Goal: Find contact information: Find contact information

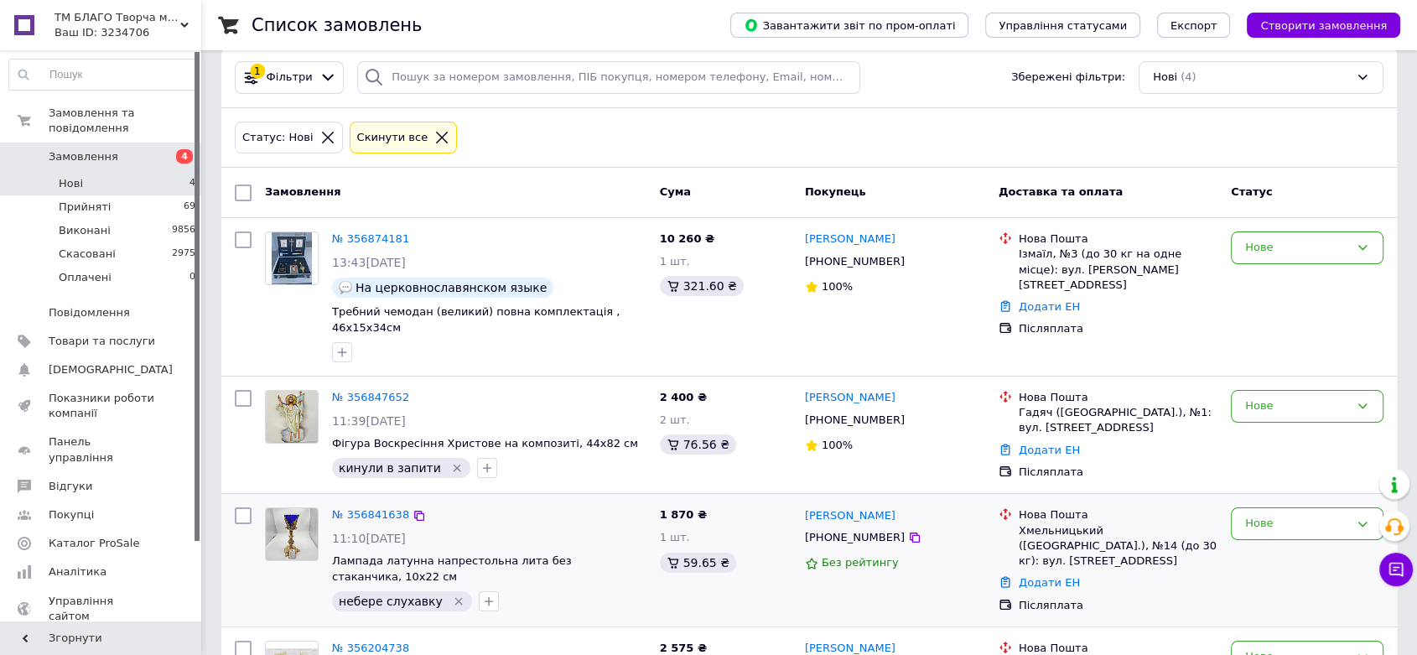
scroll to position [20, 0]
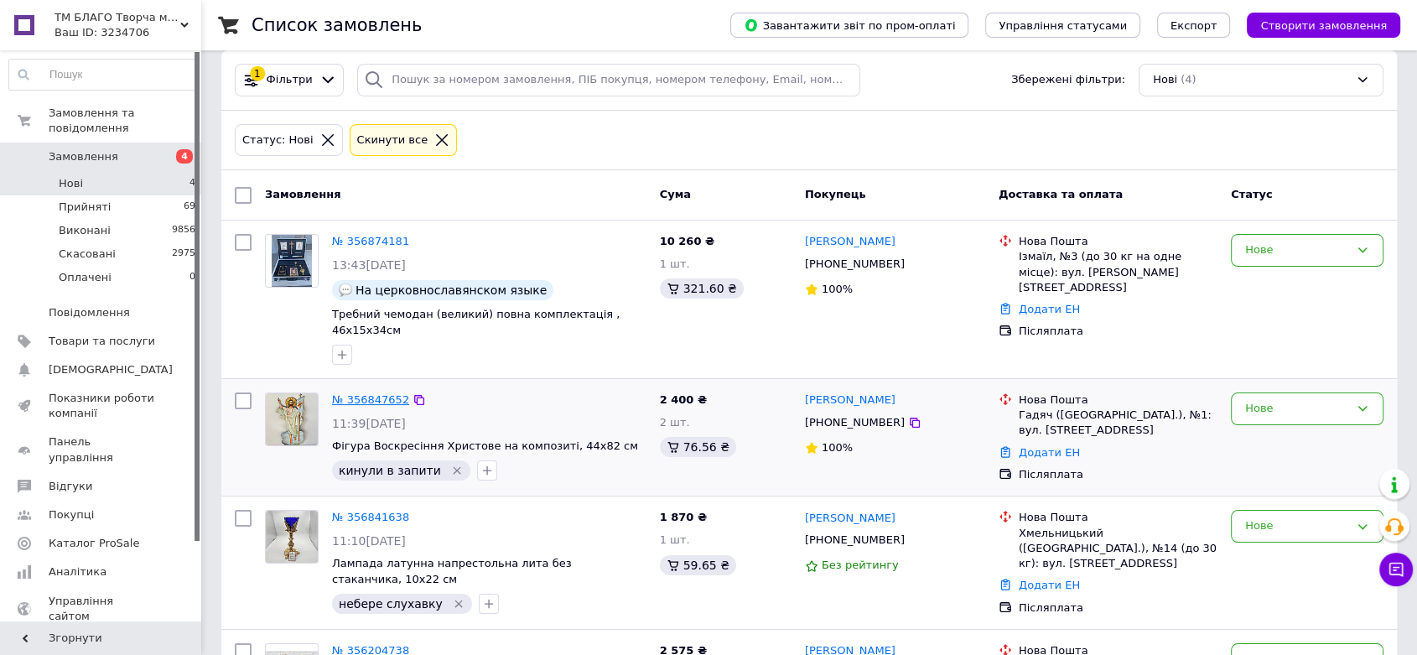
click at [368, 393] on link "№ 356847652" at bounding box center [370, 399] width 77 height 13
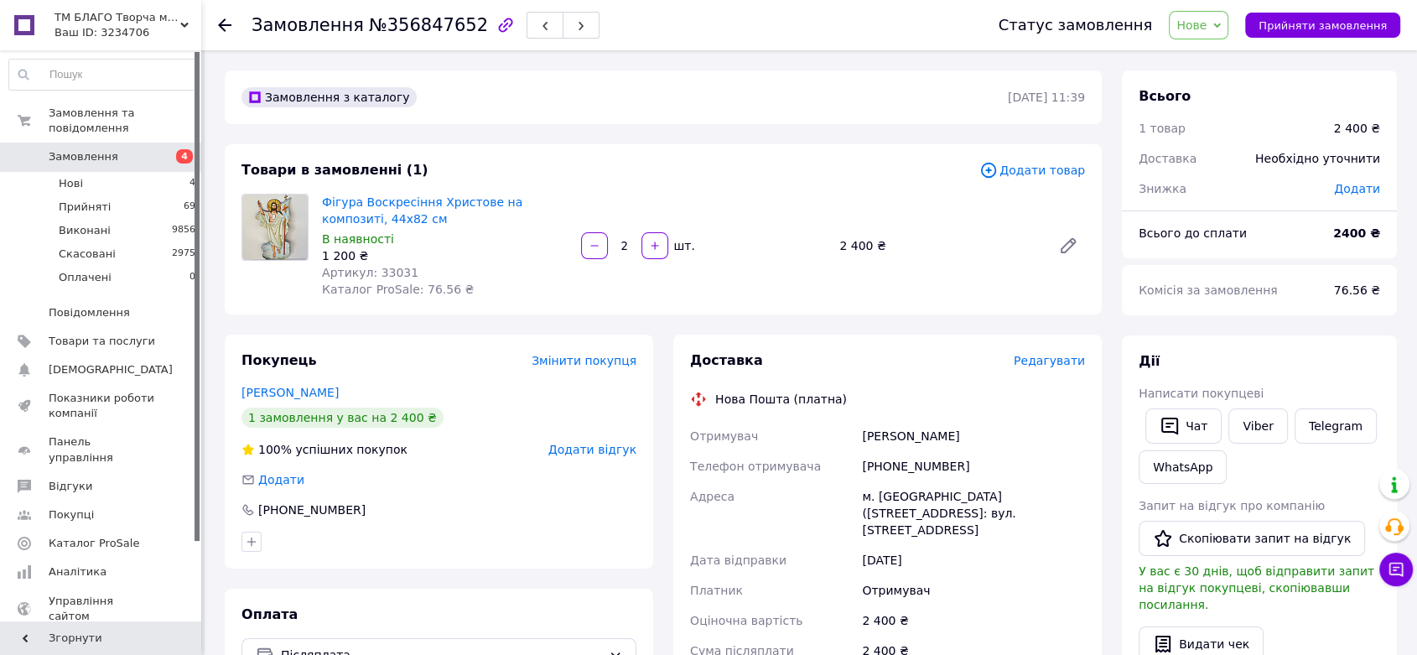
click at [927, 468] on div "[PHONE_NUMBER]" at bounding box center [974, 466] width 230 height 30
copy div "[PHONE_NUMBER]"
